Goal: Task Accomplishment & Management: Manage account settings

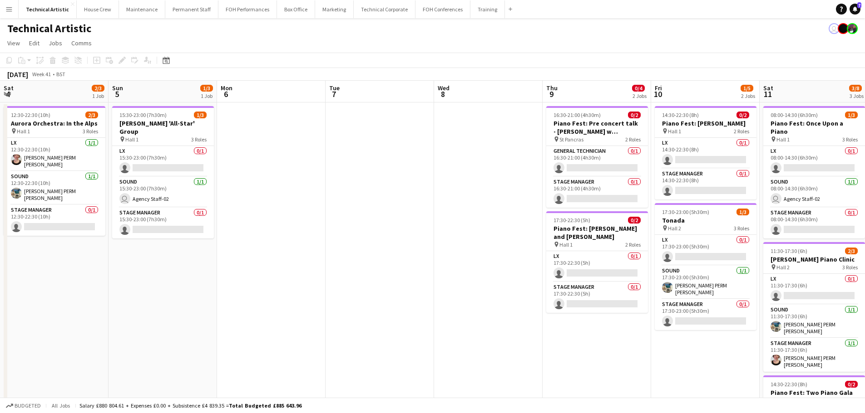
scroll to position [0, 268]
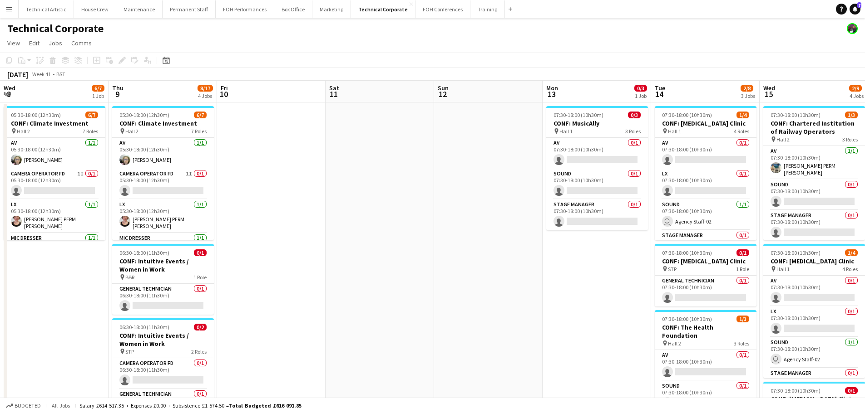
scroll to position [0, 260]
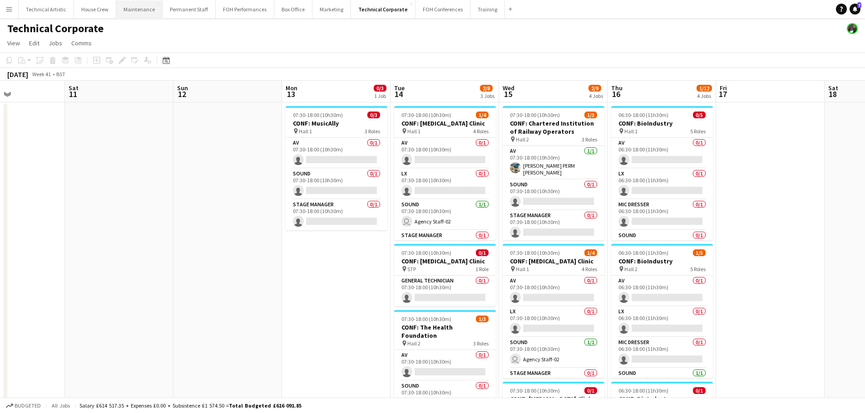
click at [136, 15] on button "Maintenance Close" at bounding box center [139, 9] width 46 height 18
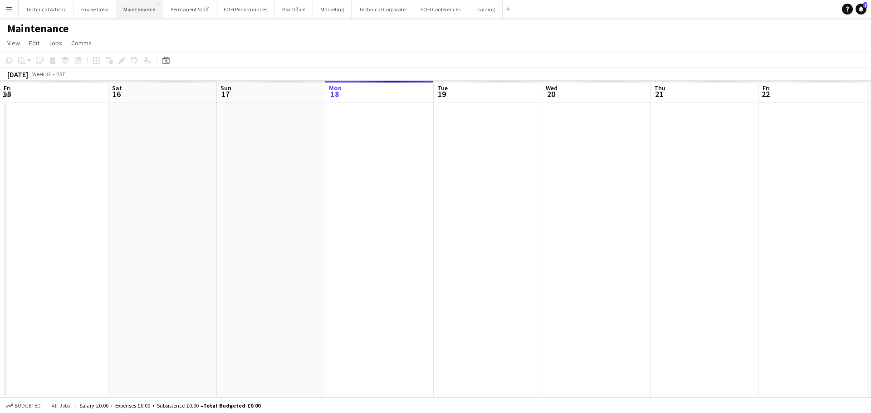
scroll to position [0, 217]
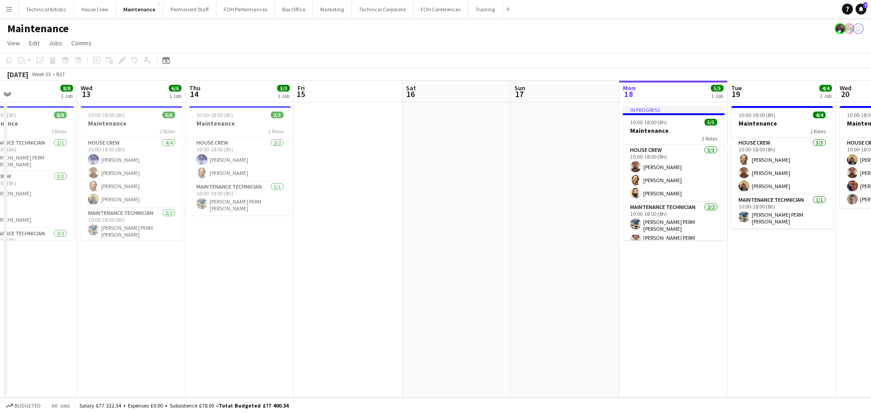
drag, startPoint x: 74, startPoint y: 205, endPoint x: 585, endPoint y: 196, distance: 511.1
click at [585, 196] on app-calendar-viewport "Sun 10 Mon 11 Tue 12 8/8 1 Job Wed 13 6/6 1 Job Thu 14 3/3 1 Job Fri 15 Sat 16 …" at bounding box center [435, 239] width 871 height 317
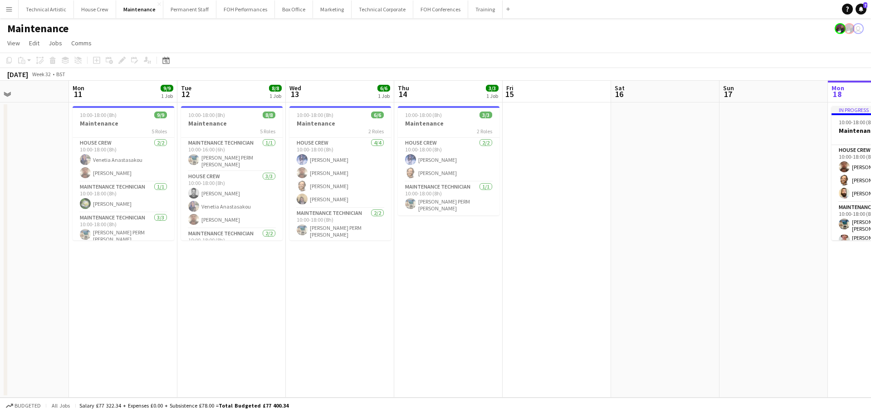
scroll to position [0, 244]
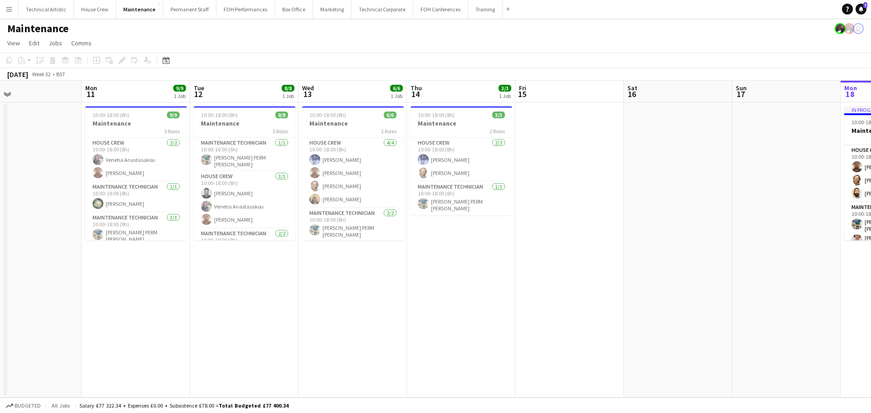
drag, startPoint x: 376, startPoint y: 189, endPoint x: 507, endPoint y: 189, distance: 131.2
click at [507, 189] on app-calendar-viewport "Fri 8 5/5 1 Job Sat 9 Sun 10 Mon 11 9/9 1 Job Tue 12 8/8 1 Job Wed 13 6/6 1 Job…" at bounding box center [435, 239] width 871 height 317
click at [328, 124] on h3 "Maintenance" at bounding box center [353, 123] width 102 height 8
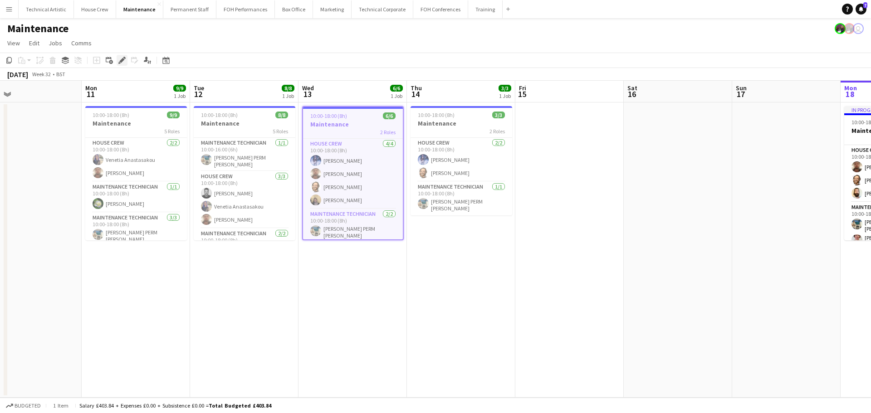
click at [123, 57] on icon "Edit" at bounding box center [121, 60] width 7 height 7
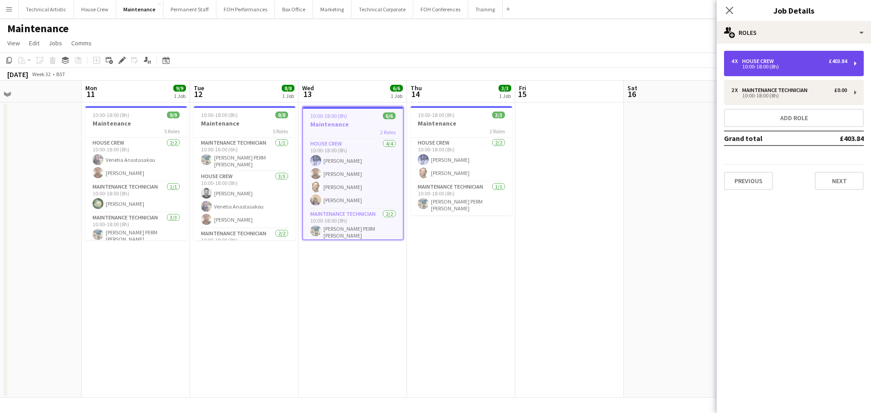
click at [785, 64] on div "10:00-18:00 (8h)" at bounding box center [790, 66] width 116 height 5
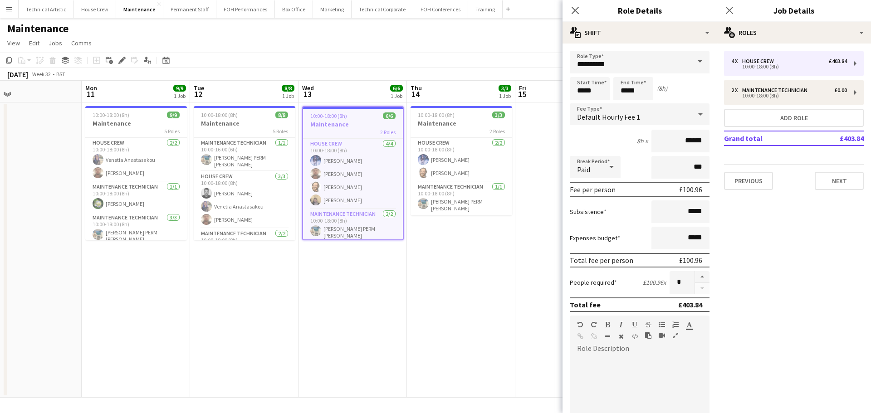
click at [0, 192] on app-date-cell at bounding box center [27, 250] width 108 height 295
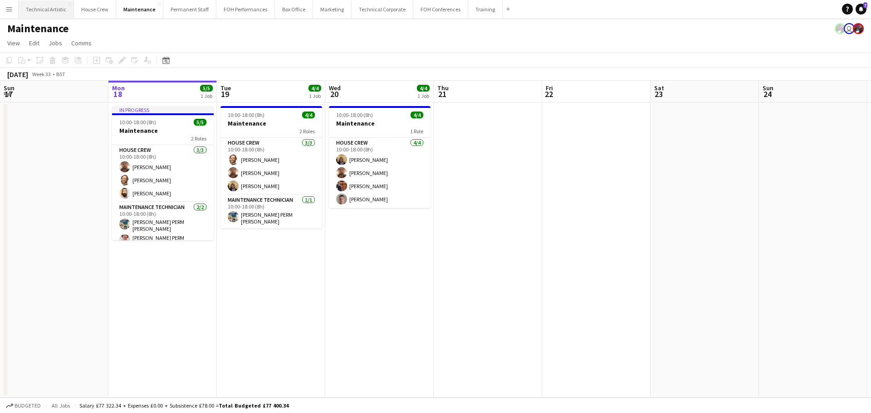
click at [48, 6] on button "Technical Artistic Close" at bounding box center [46, 9] width 55 height 18
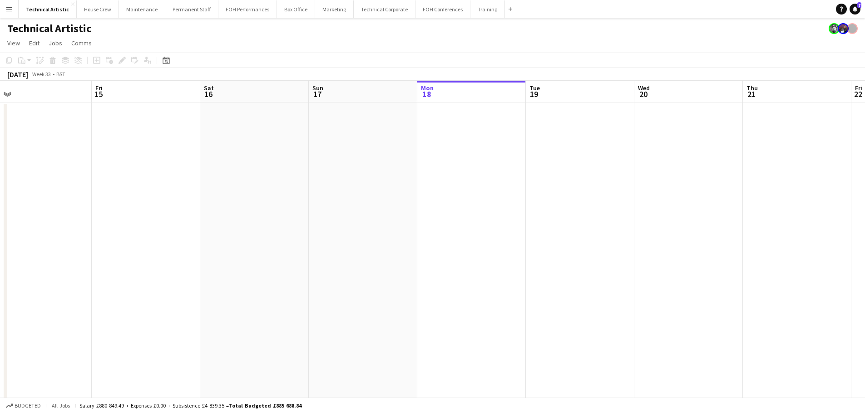
drag, startPoint x: 175, startPoint y: 132, endPoint x: 478, endPoint y: 144, distance: 303.4
click at [478, 144] on app-calendar-viewport "Tue 12 Wed 13 Thu 14 Fri 15 Sat 16 Sun 17 Mon 18 Tue 19 Wed 20 Thu 21 Fri 22 Sa…" at bounding box center [432, 256] width 865 height 350
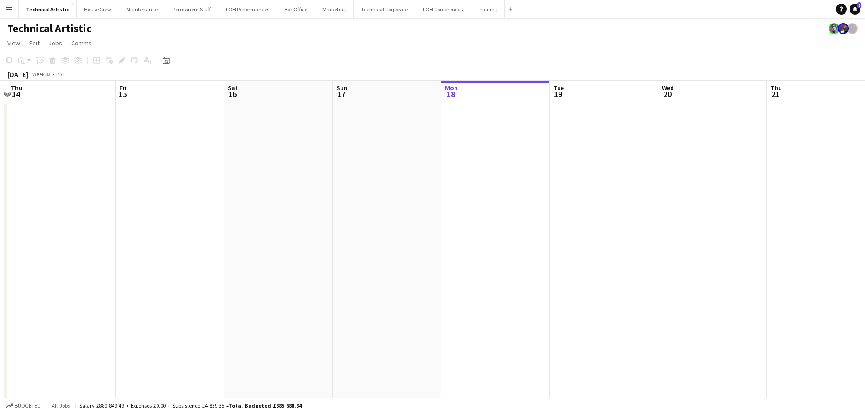
scroll to position [0, 319]
drag, startPoint x: 325, startPoint y: 174, endPoint x: 341, endPoint y: 186, distance: 19.7
click at [341, 186] on app-calendar-viewport "Mon 11 Tue 12 Wed 13 Thu 14 Fri 15 Sat 16 Sun 17 Mon 18 Tue 19 Wed 20 Thu 21 Fr…" at bounding box center [432, 256] width 865 height 350
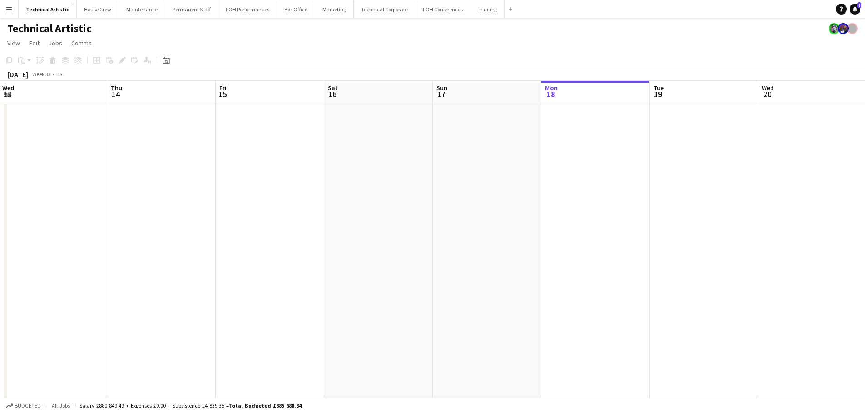
drag, startPoint x: 219, startPoint y: 104, endPoint x: 425, endPoint y: 104, distance: 205.6
click at [425, 104] on app-calendar-viewport "Mon 11 Tue 12 Wed 13 Thu 14 Fri 15 Sat 16 Sun 17 Mon 18 Tue 19 Wed 20 Thu 21 Fr…" at bounding box center [432, 256] width 865 height 350
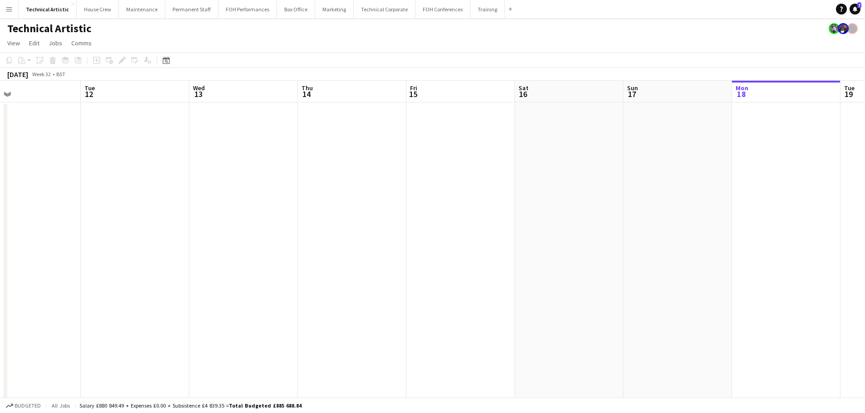
drag, startPoint x: 366, startPoint y: 117, endPoint x: 336, endPoint y: 92, distance: 39.1
click at [417, 109] on app-calendar-viewport "Sat 9 2/2 1 Job Sun 10 2/2 1 Job Mon 11 Tue 12 Wed 13 Thu 14 Fri 15 Sat 16 Sun …" at bounding box center [432, 256] width 865 height 350
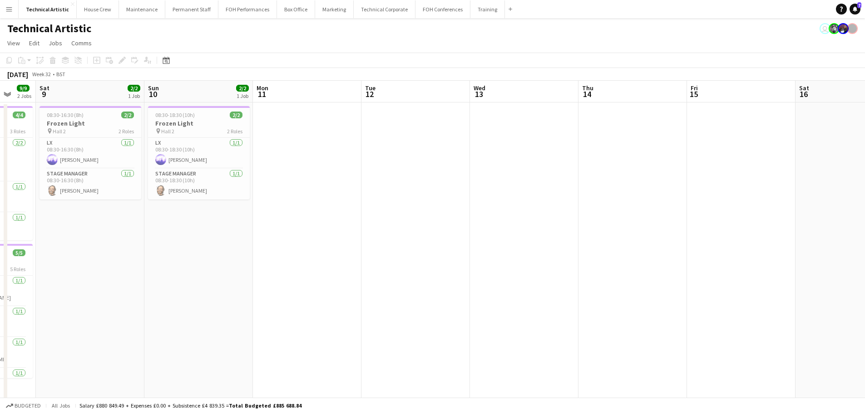
drag, startPoint x: 204, startPoint y: 153, endPoint x: 475, endPoint y: 118, distance: 272.8
click at [474, 118] on app-calendar-viewport "Fri 8 9/9 2 Jobs Sat 9 2/2 1 Job Sun 10 2/2 1 Job Mon 11 Tue 12 Wed 13 Thu 14 F…" at bounding box center [432, 256] width 865 height 350
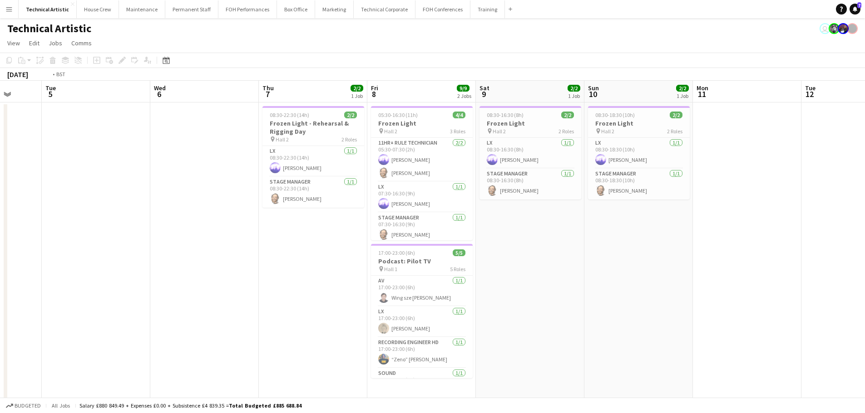
drag, startPoint x: 310, startPoint y: 204, endPoint x: 480, endPoint y: 207, distance: 169.3
click at [480, 207] on app-calendar-viewport "Sat 2 Sun 3 Mon 4 Tue 5 Wed 6 Thu 7 2/2 1 Job Fri 8 9/9 2 Jobs Sat 9 2/2 1 Job …" at bounding box center [432, 256] width 865 height 350
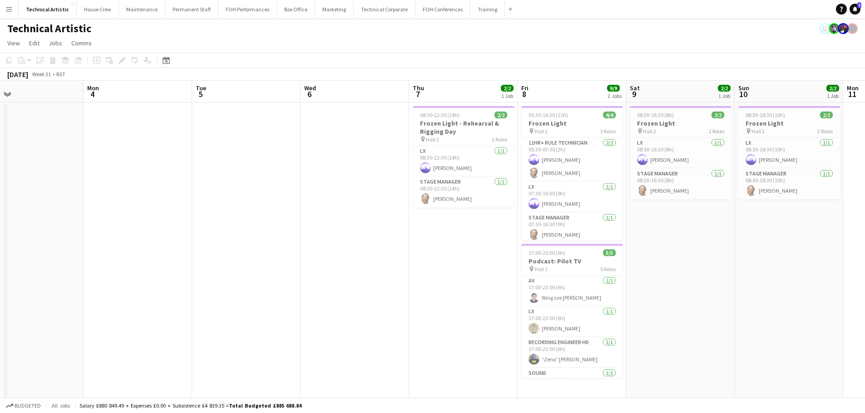
drag, startPoint x: 278, startPoint y: 221, endPoint x: 691, endPoint y: 221, distance: 413.0
click at [691, 221] on app-calendar-viewport "Fri 1 Sat 2 Sun 3 Mon 4 Tue 5 Wed 6 Thu 7 2/2 1 Job Fri 8 9/9 2 Jobs Sat 9 2/2 …" at bounding box center [432, 256] width 865 height 350
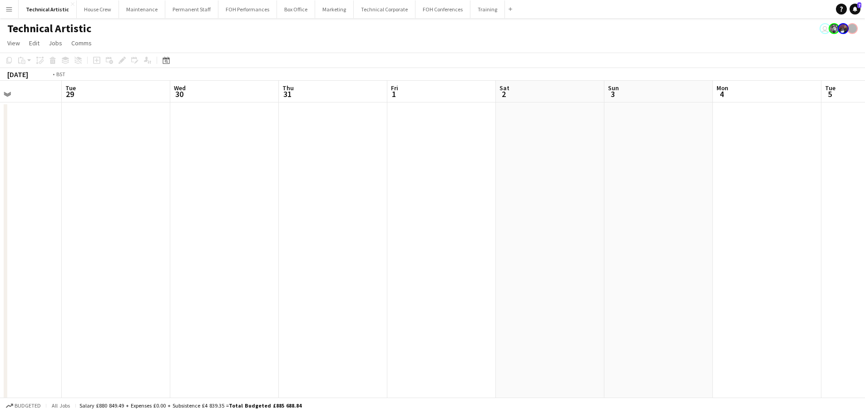
drag, startPoint x: 300, startPoint y: 209, endPoint x: 731, endPoint y: 259, distance: 434.1
click at [731, 259] on app-calendar-viewport "Sun 27 Mon 28 Tue 29 Wed 30 Thu 31 Fri 1 Sat 2 Sun 3 Mon 4 Tue 5 Wed 6 Thu 7 2/…" at bounding box center [432, 256] width 865 height 350
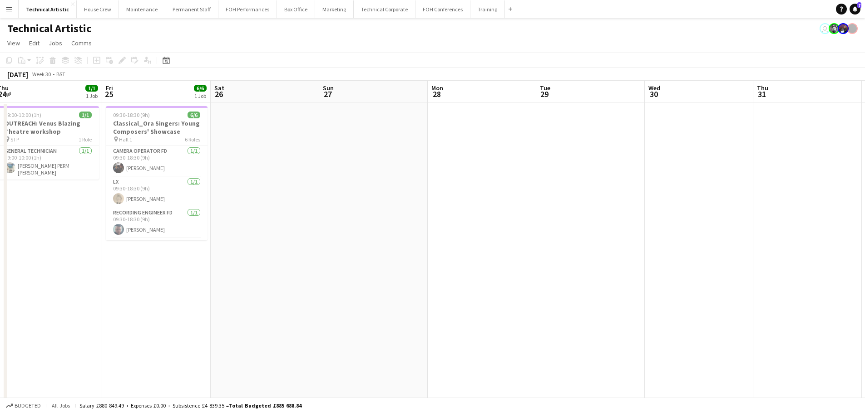
drag, startPoint x: 293, startPoint y: 203, endPoint x: 759, endPoint y: 246, distance: 468.0
click at [759, 246] on app-calendar-viewport "Tue 22 Wed 23 1/1 1 Job Thu 24 1/1 1 Job Fri 25 6/6 1 Job Sat 26 Sun 27 Mon 28 …" at bounding box center [432, 256] width 865 height 350
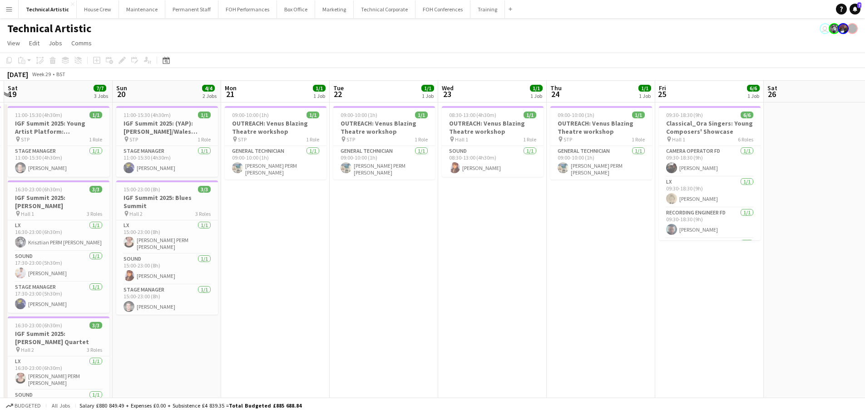
scroll to position [0, 206]
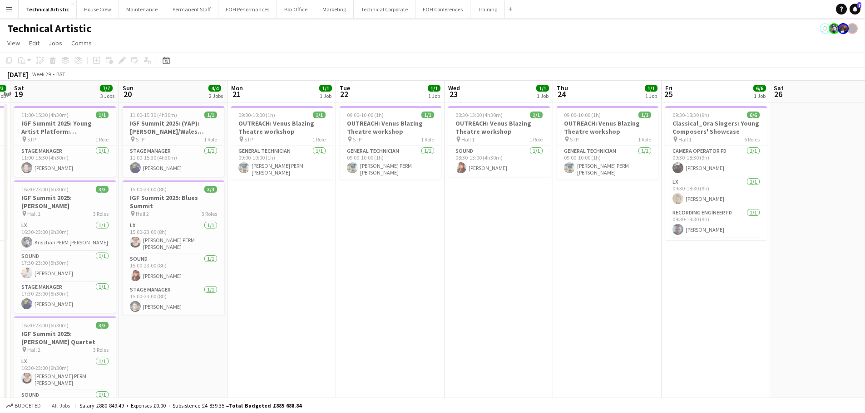
drag, startPoint x: 322, startPoint y: 227, endPoint x: 570, endPoint y: 240, distance: 248.6
click at [570, 240] on app-calendar-viewport "Thu 17 Fri 18 3/3 1 Job Sat 19 7/7 3 Jobs Sun 20 4/4 2 Jobs Mon 21 1/1 1 Job Tu…" at bounding box center [432, 275] width 865 height 389
